Goal: Information Seeking & Learning: Learn about a topic

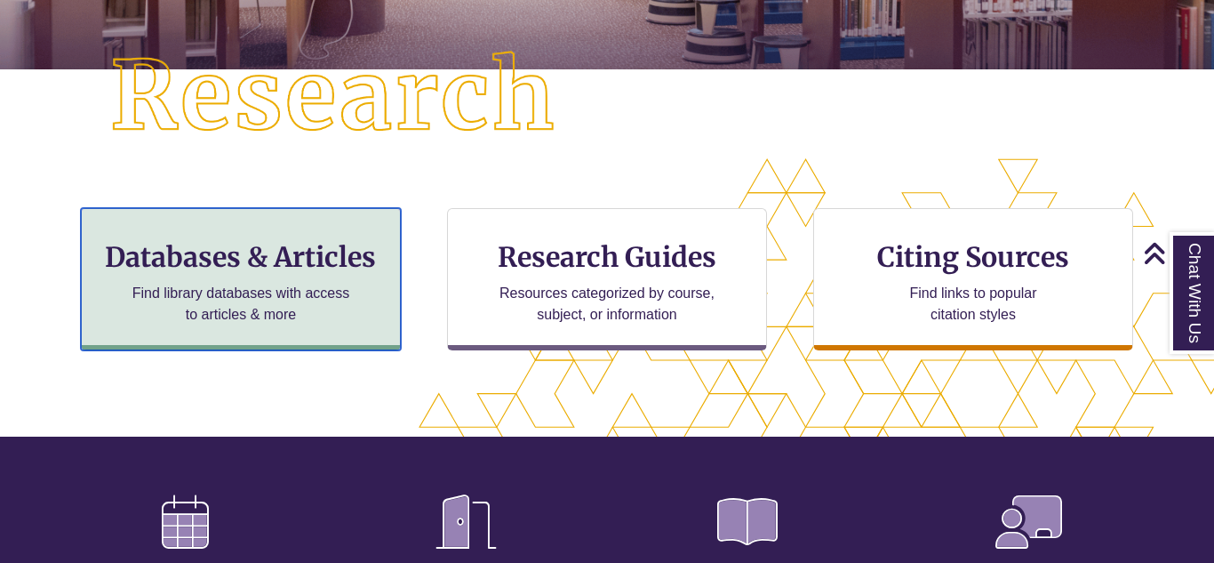
click at [285, 265] on h3 "Databases & Articles" at bounding box center [241, 257] width 290 height 34
click at [231, 265] on h3 "Databases & Articles" at bounding box center [241, 257] width 290 height 34
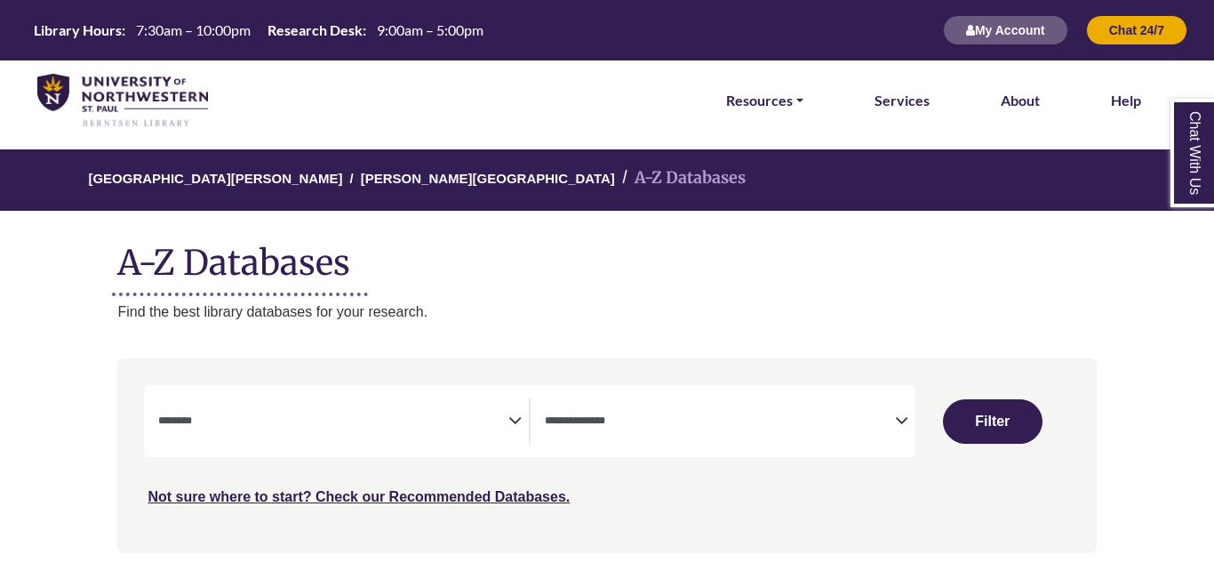
select select "Database Subject Filter"
select select "Database Types Filter"
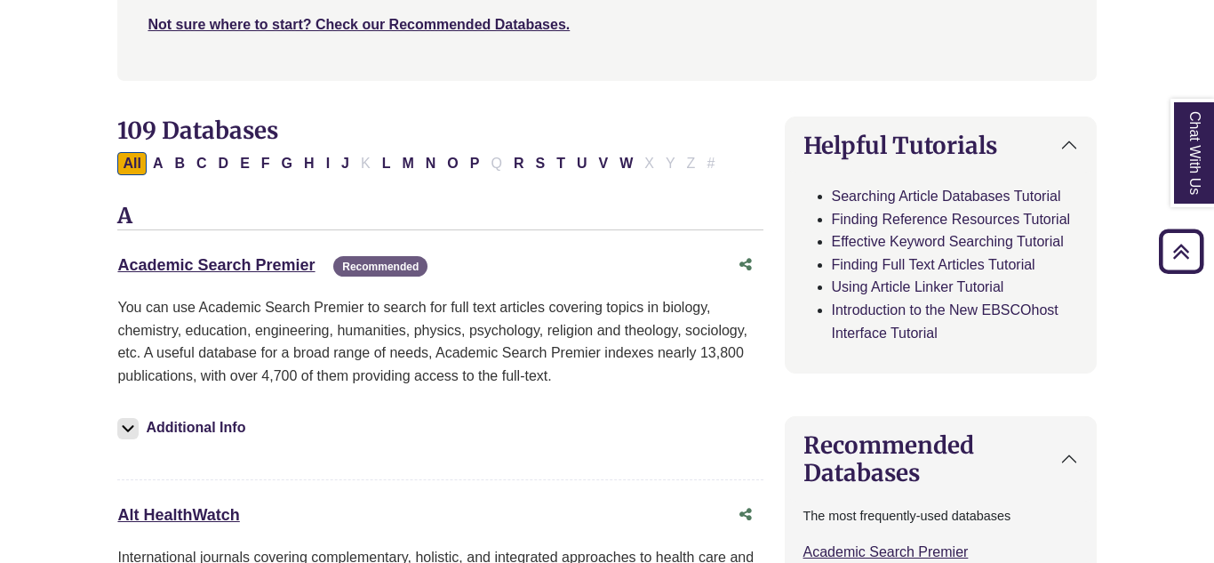
scroll to position [470, 1]
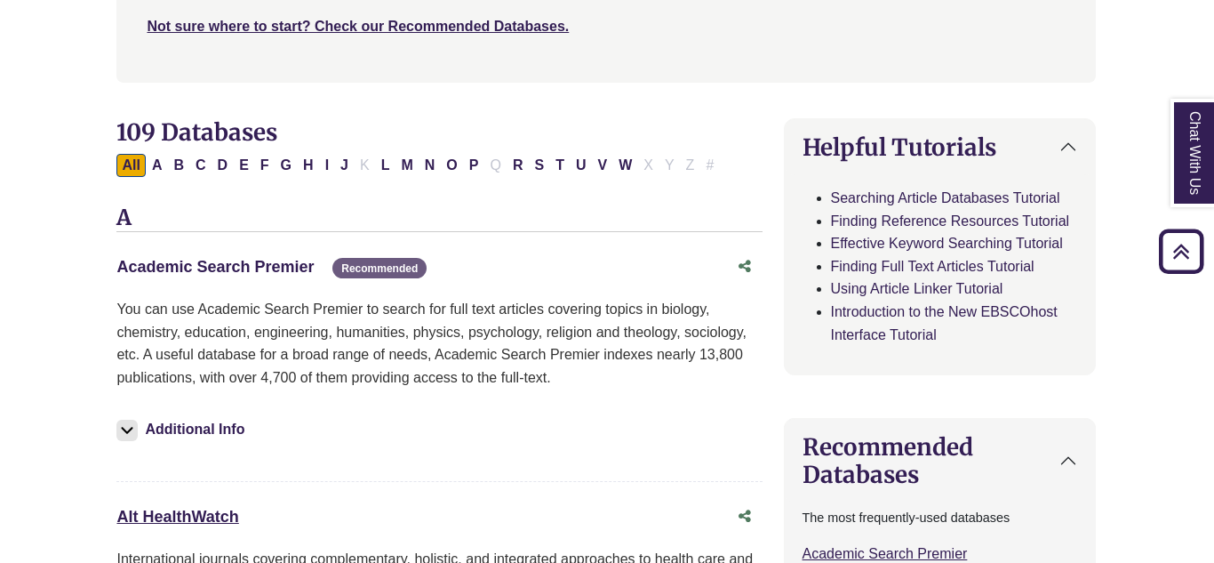
click at [285, 265] on link "Academic Search Premier This link opens in a new window" at bounding box center [214, 267] width 197 height 18
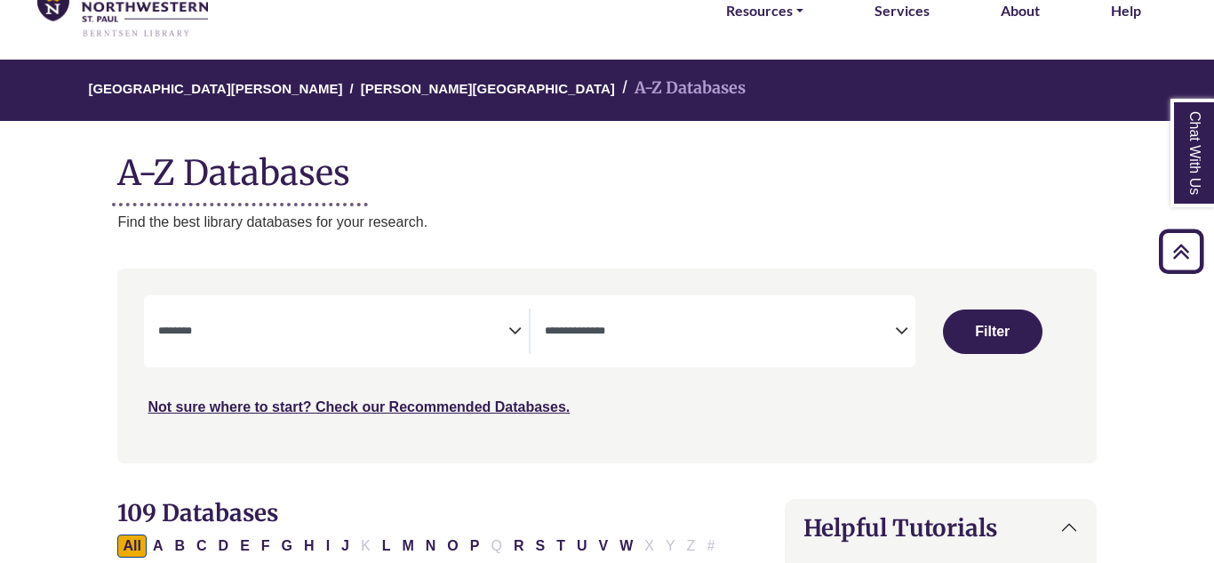
scroll to position [0, 0]
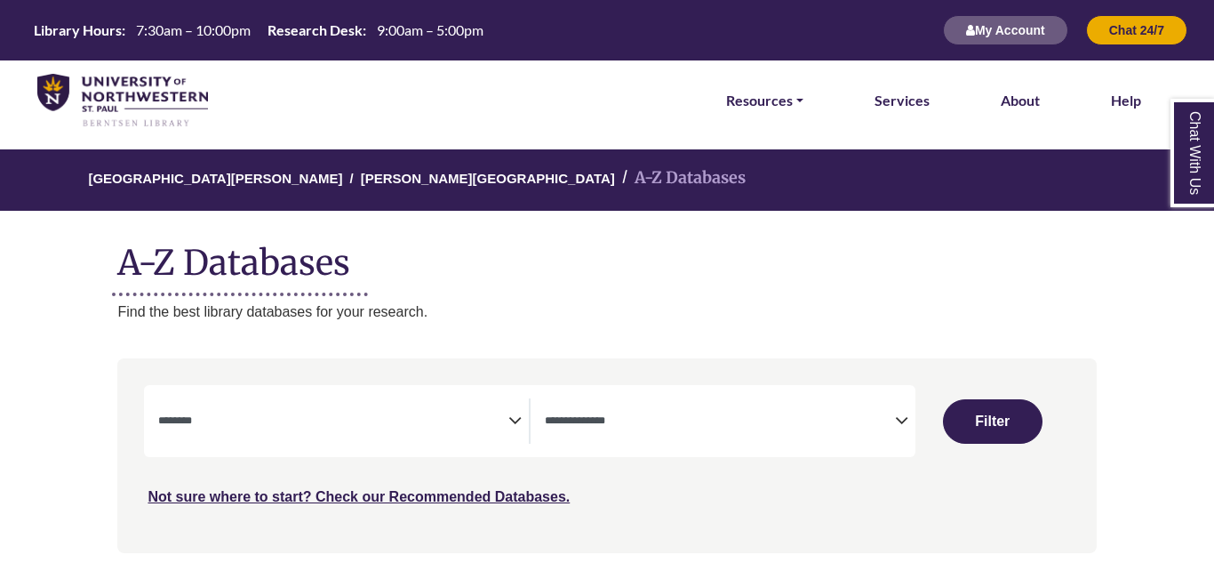
click at [487, 428] on textarea "Search" at bounding box center [333, 422] width 350 height 14
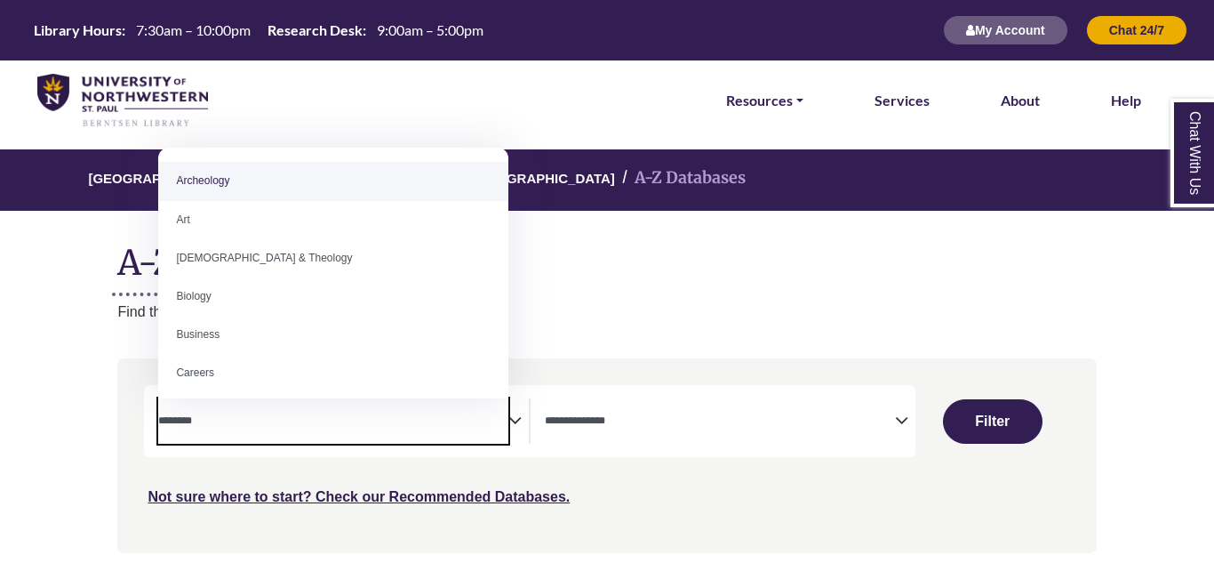
click at [515, 418] on icon "Search filters" at bounding box center [514, 417] width 13 height 27
click at [536, 403] on div "**********" at bounding box center [723, 420] width 385 height 45
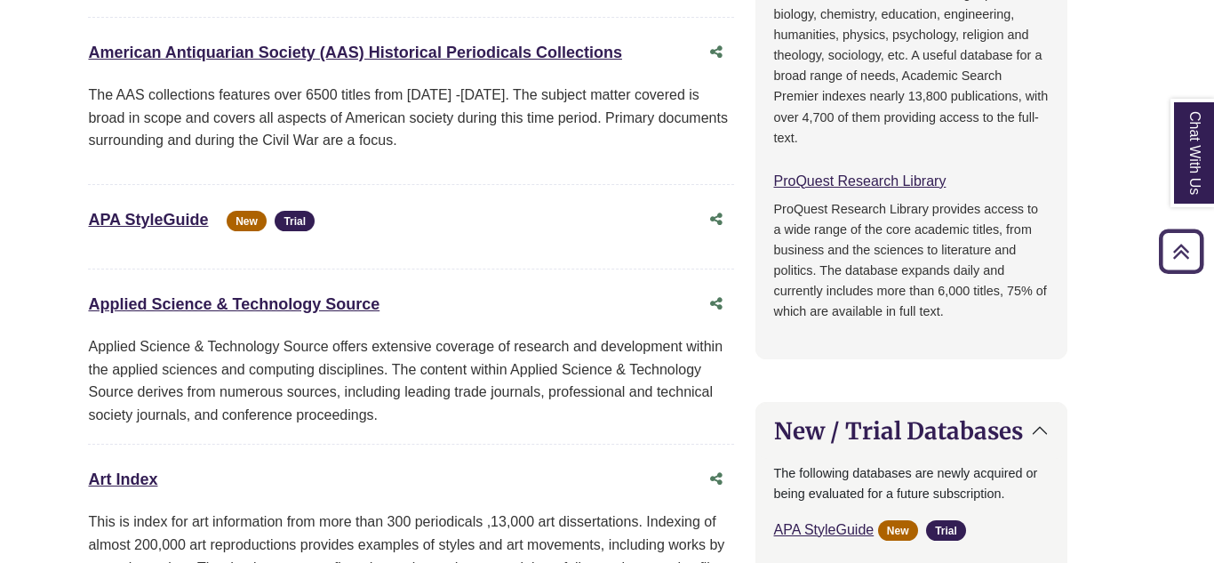
scroll to position [0, 29]
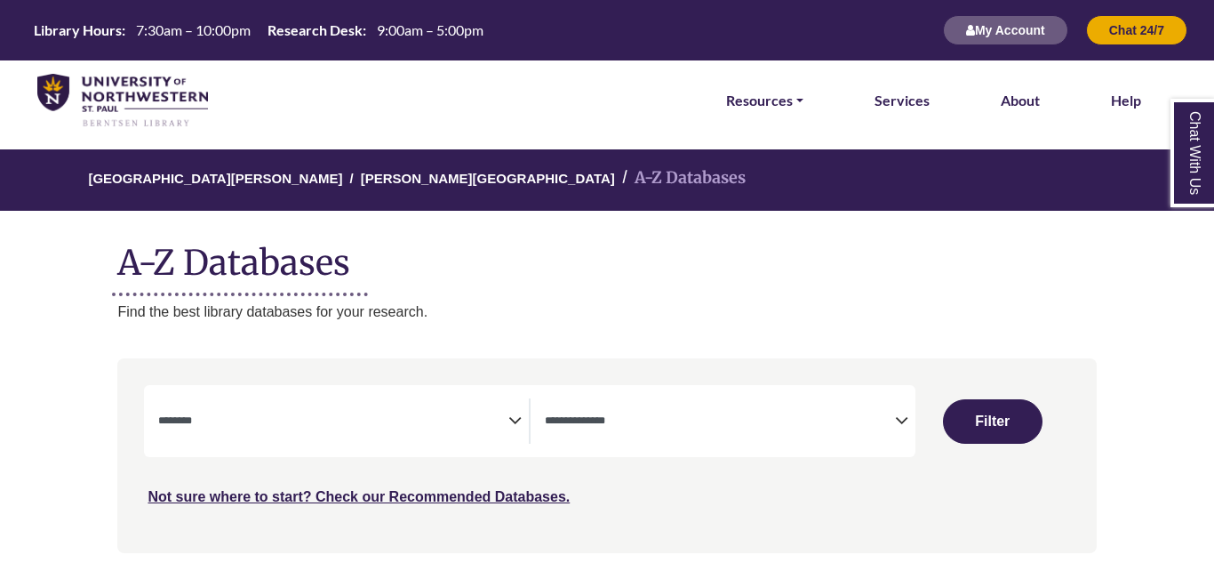
select select "Database Subject Filter"
select select "Database Types Filter"
select select "Database Subject Filter"
select select "Database Types Filter"
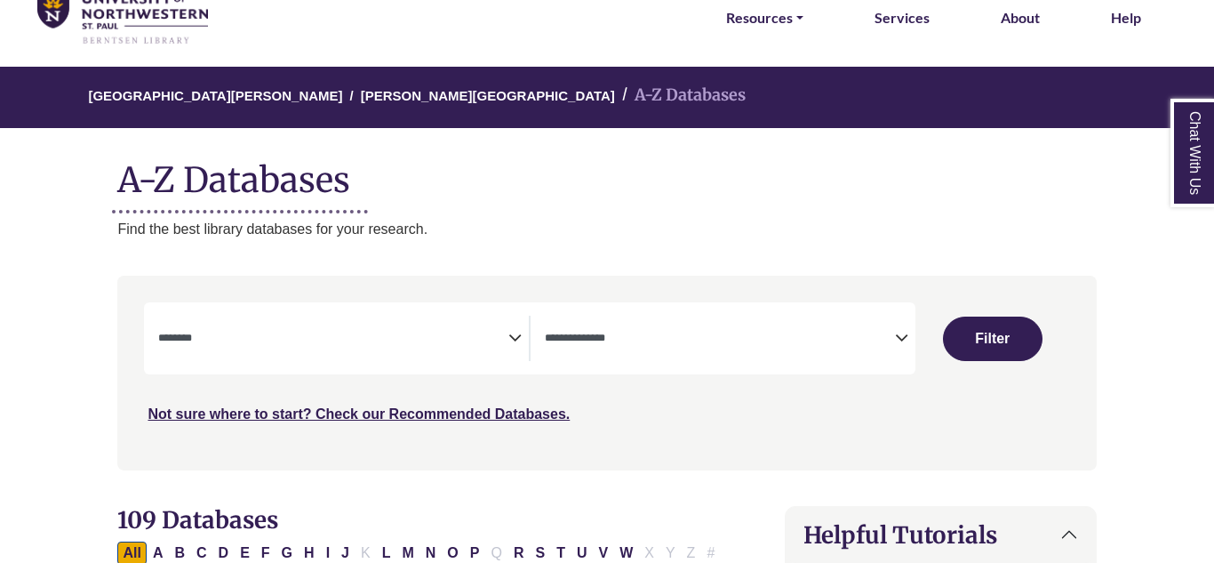
scroll to position [84, 0]
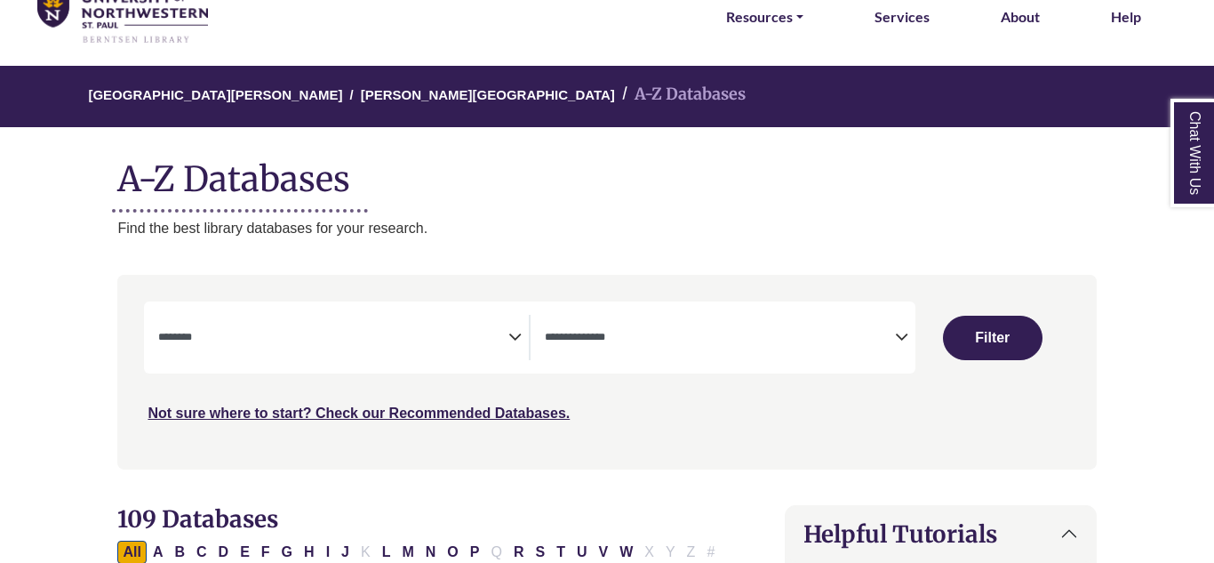
click at [754, 351] on span "Search filters" at bounding box center [720, 337] width 350 height 45
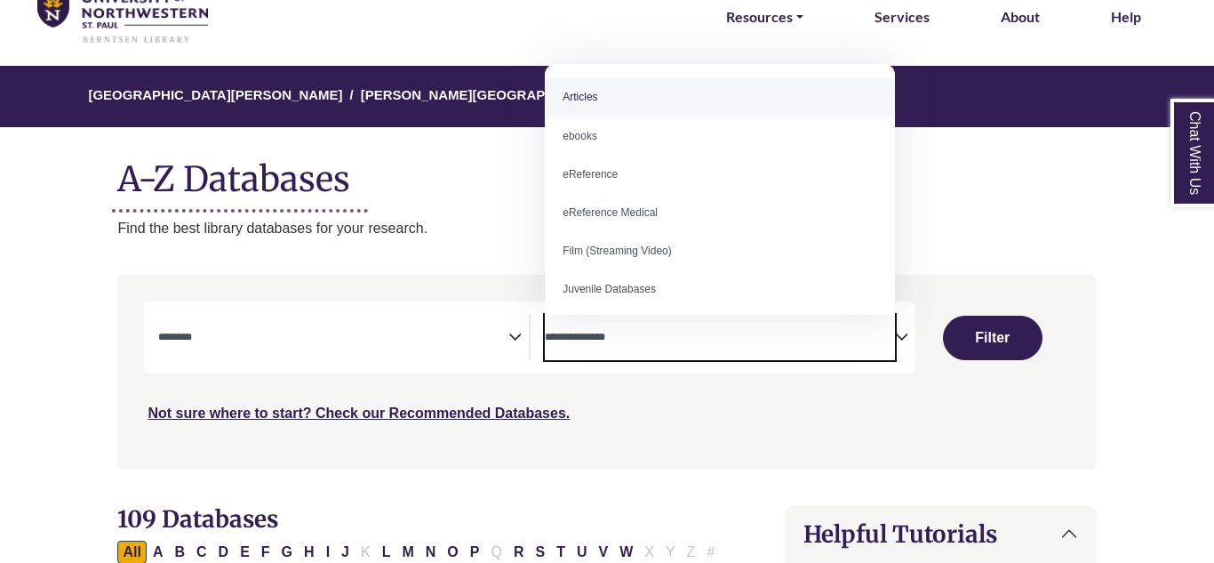
click at [718, 327] on span "Search filters" at bounding box center [720, 334] width 350 height 15
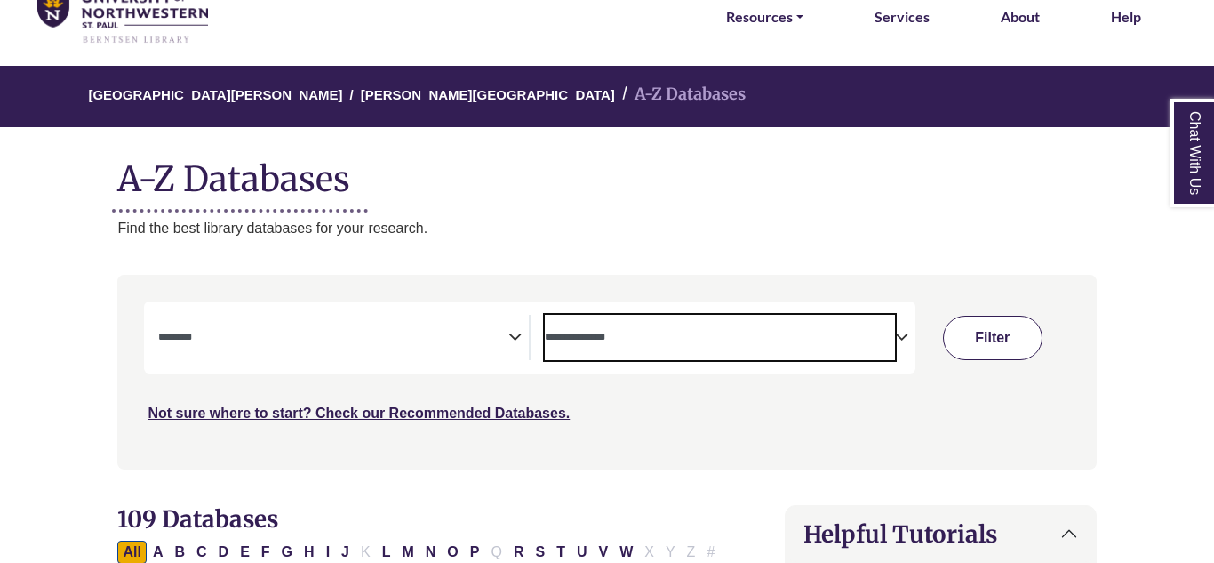
click at [1018, 354] on button "Filter" at bounding box center [993, 337] width 100 height 44
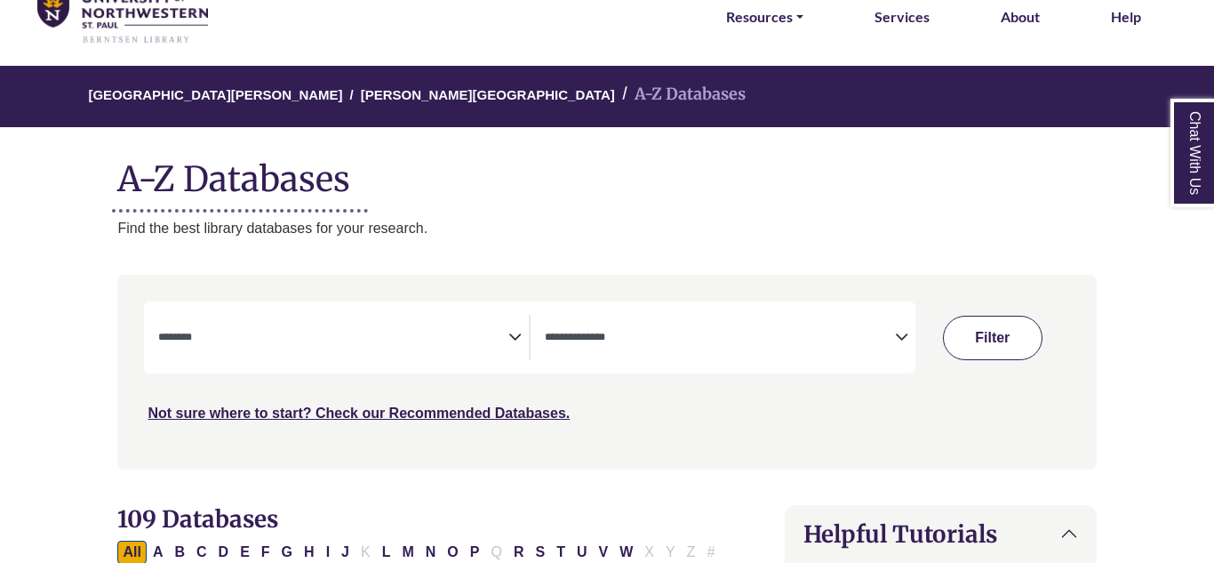
select select "Database Subject Filter"
select select "Database Types Filter"
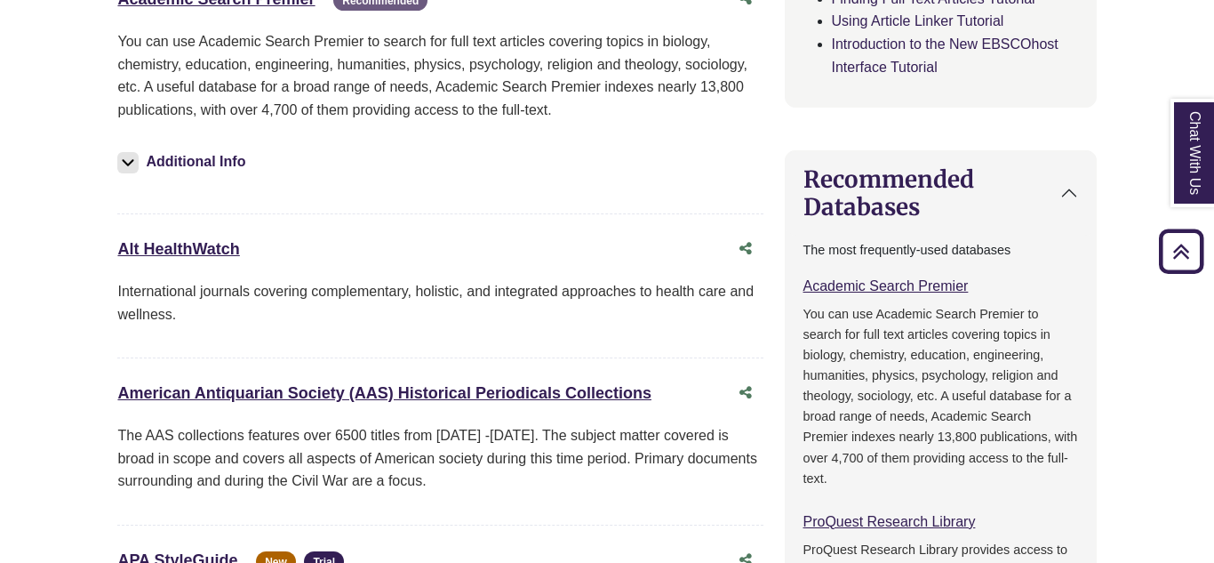
scroll to position [738, 0]
click at [121, 156] on img at bounding box center [127, 161] width 21 height 21
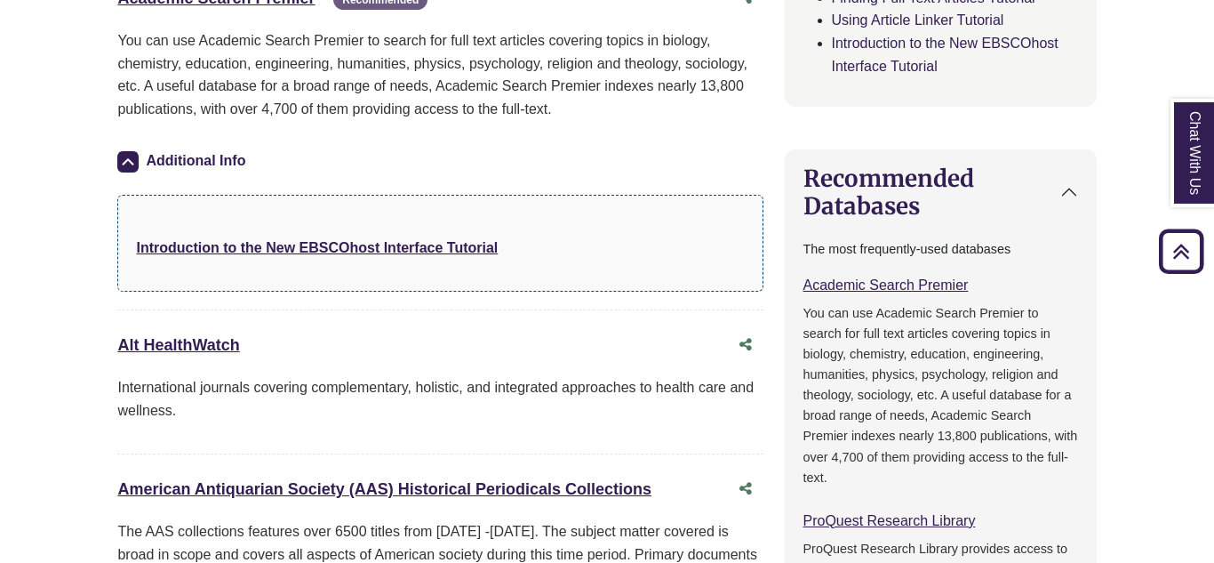
click at [121, 156] on img at bounding box center [127, 161] width 21 height 21
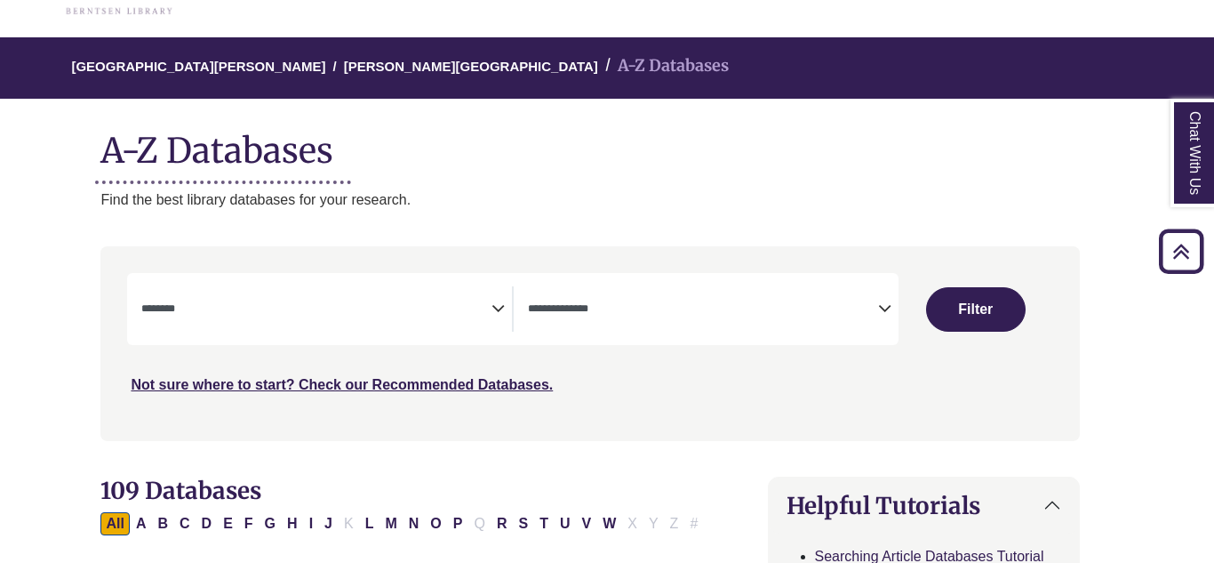
scroll to position [99, 17]
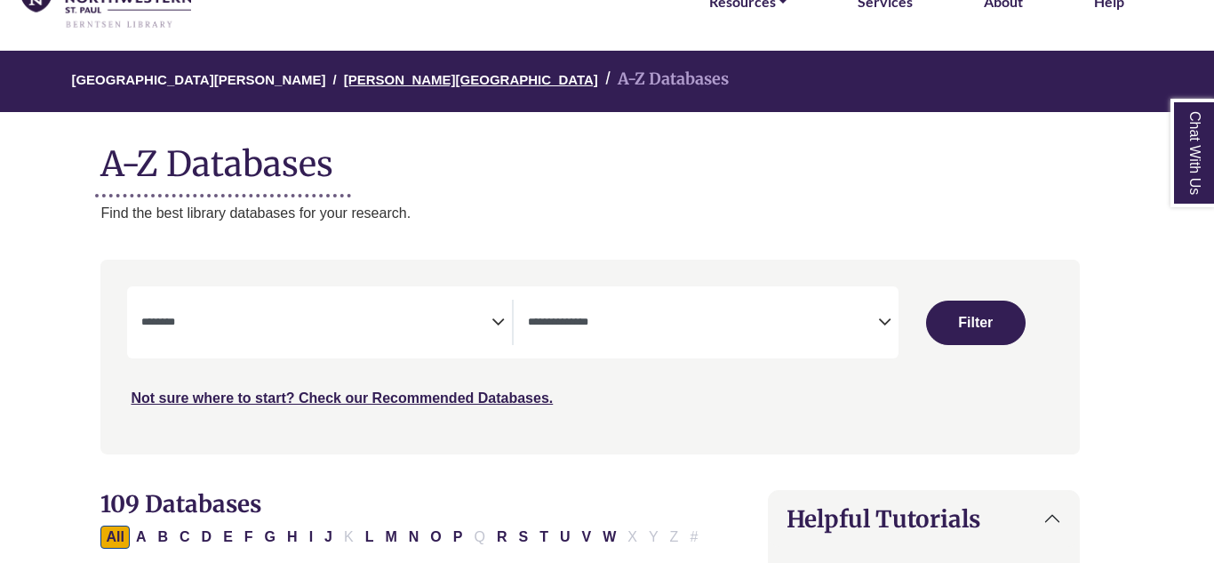
click at [344, 77] on link "[PERSON_NAME][GEOGRAPHIC_DATA]" at bounding box center [471, 78] width 254 height 18
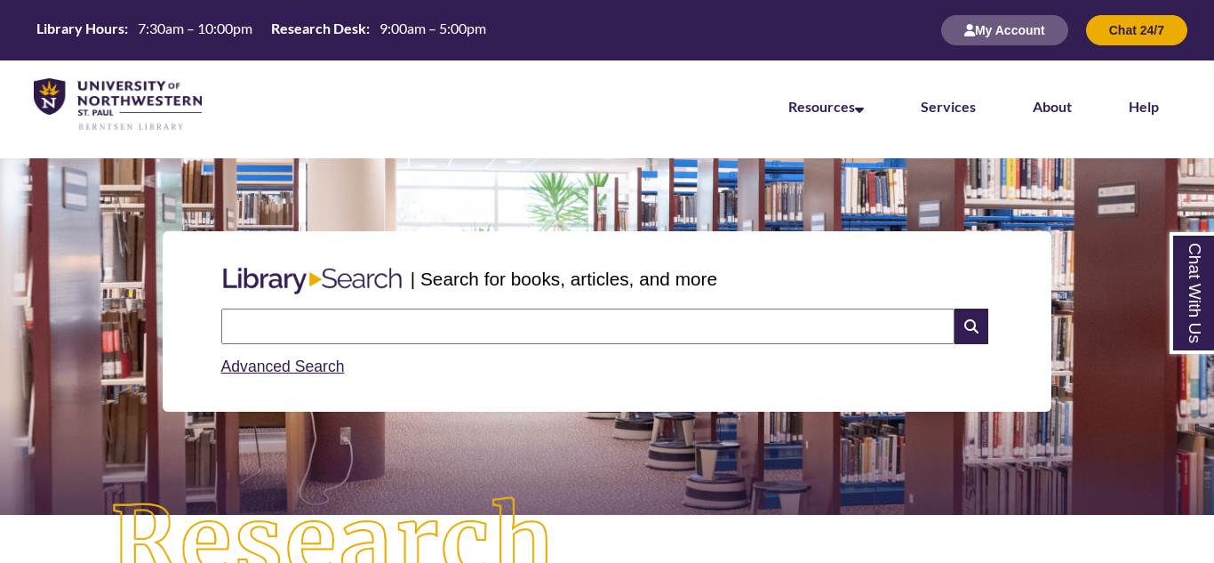
click at [359, 327] on input "text" at bounding box center [587, 326] width 733 height 36
paste input "**********"
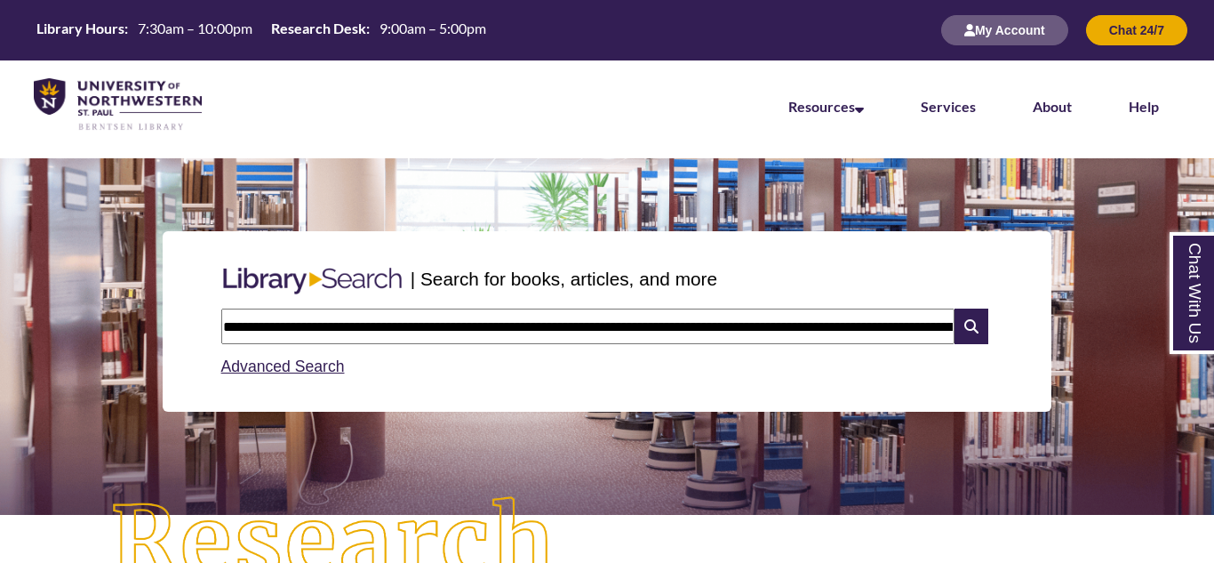
scroll to position [0, 181]
type input "**********"
